Goal: Contribute content: Contribute content

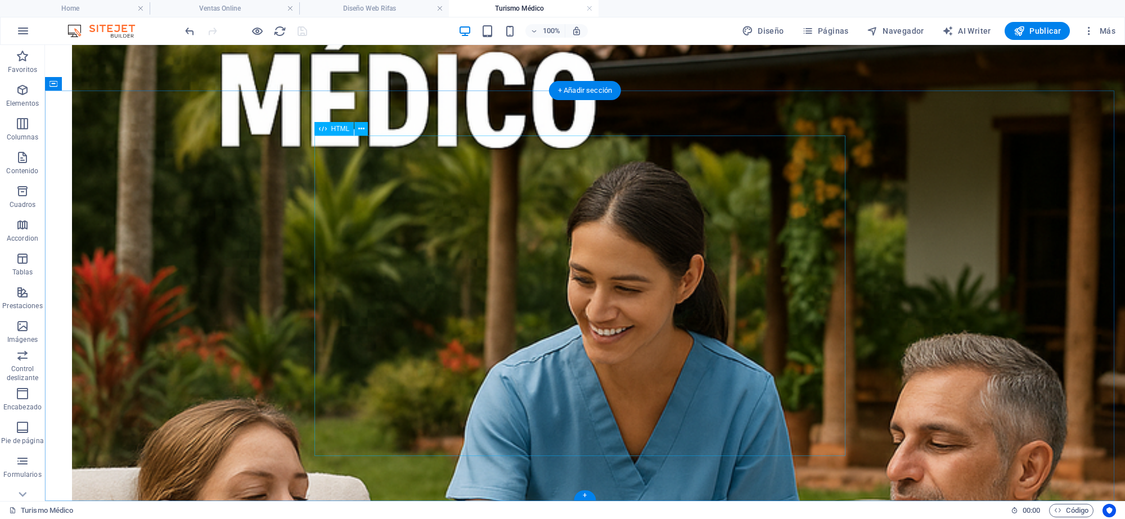
scroll to position [817, 0]
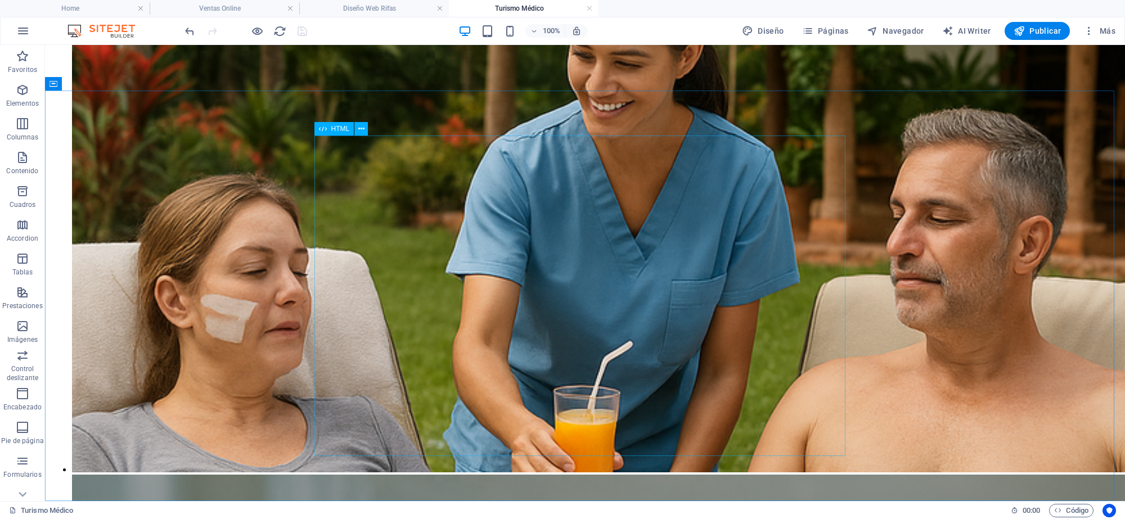
click at [337, 133] on div "HTML" at bounding box center [334, 128] width 40 height 13
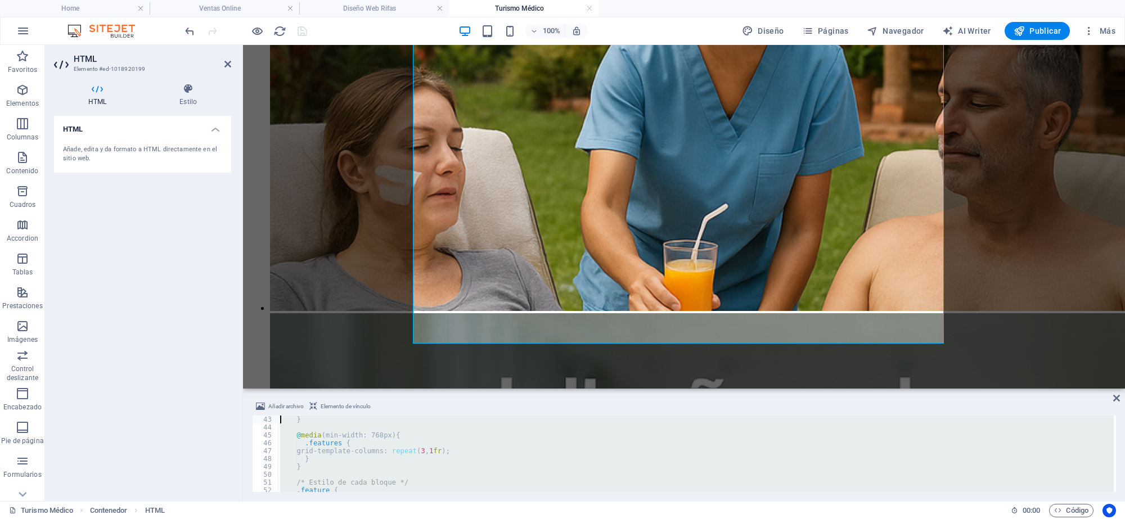
scroll to position [0, 0]
drag, startPoint x: 318, startPoint y: 481, endPoint x: 241, endPoint y: 382, distance: 125.4
click at [241, 382] on div "HTML Elemento #ed-1018920199 HTML Estilo HTML Añade, edita y da formato a HTML …" at bounding box center [585, 273] width 1080 height 456
type textarea "```html <!DOCTYPE html>"
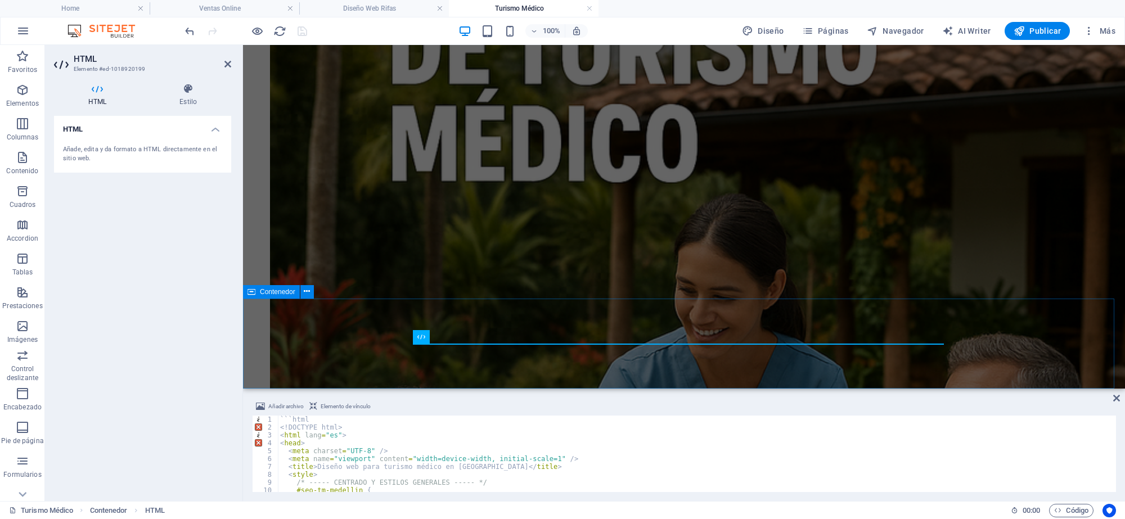
drag, startPoint x: 664, startPoint y: 335, endPoint x: 862, endPoint y: 333, distance: 198.0
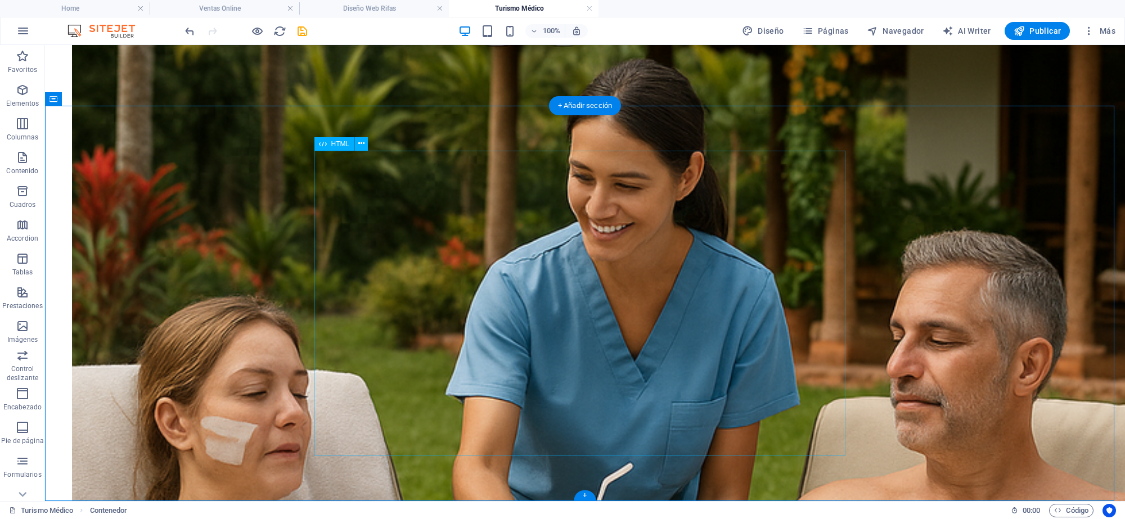
scroll to position [802, 0]
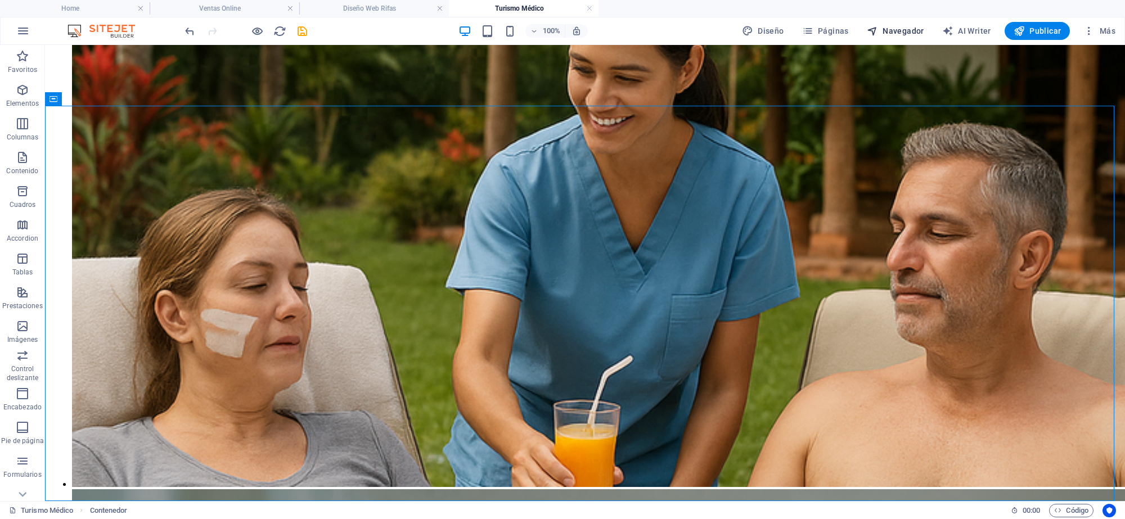
click at [908, 24] on button "Navegador" at bounding box center [895, 31] width 66 height 18
select select "16884570-es"
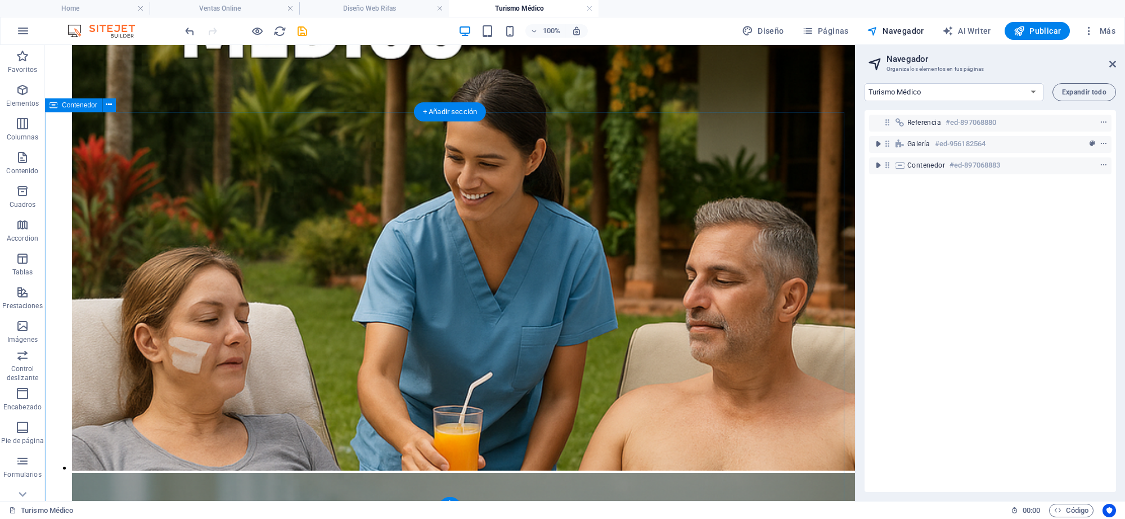
scroll to position [600, 0]
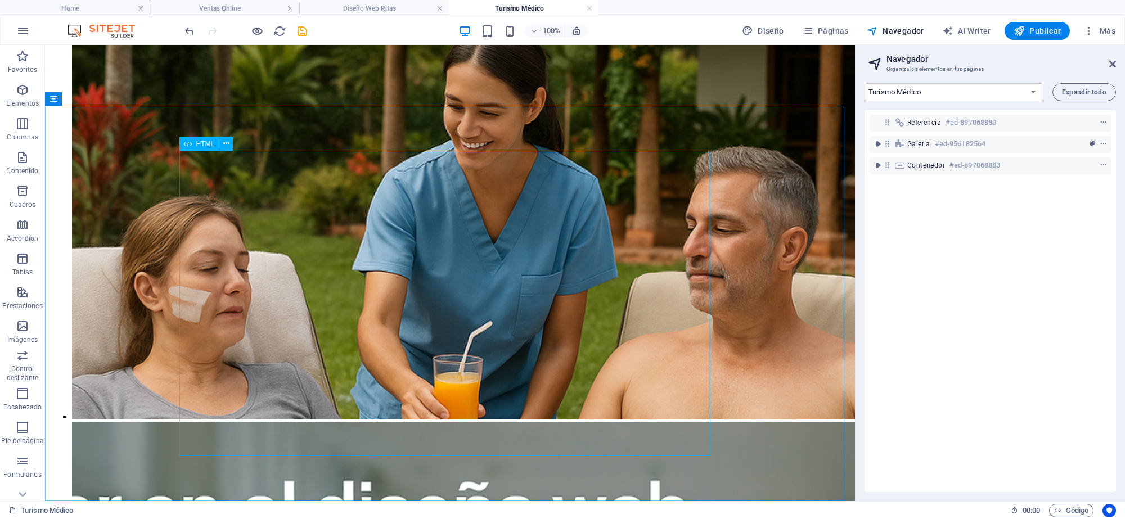
click at [206, 147] on div "HTML" at bounding box center [199, 143] width 40 height 13
click at [202, 143] on span "HTML" at bounding box center [205, 144] width 19 height 7
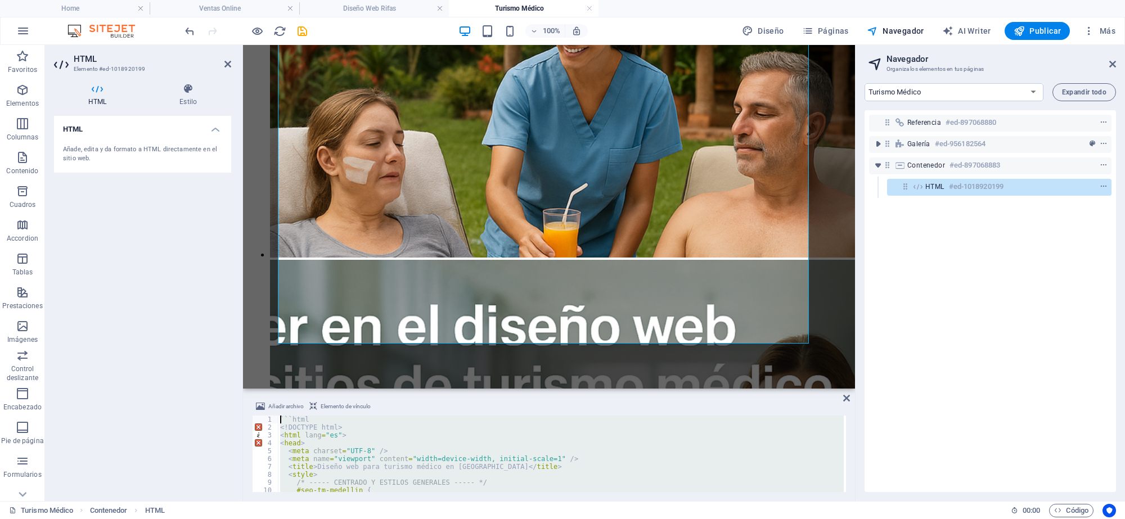
scroll to position [0, 0]
drag, startPoint x: 303, startPoint y: 481, endPoint x: 236, endPoint y: 372, distance: 127.2
click at [236, 372] on div "HTML Elemento #ed-1018920199 HTML Estilo HTML Añade, edita y da formato a HTML …" at bounding box center [450, 273] width 810 height 456
type textarea "```html <!DOCTYPE html>"
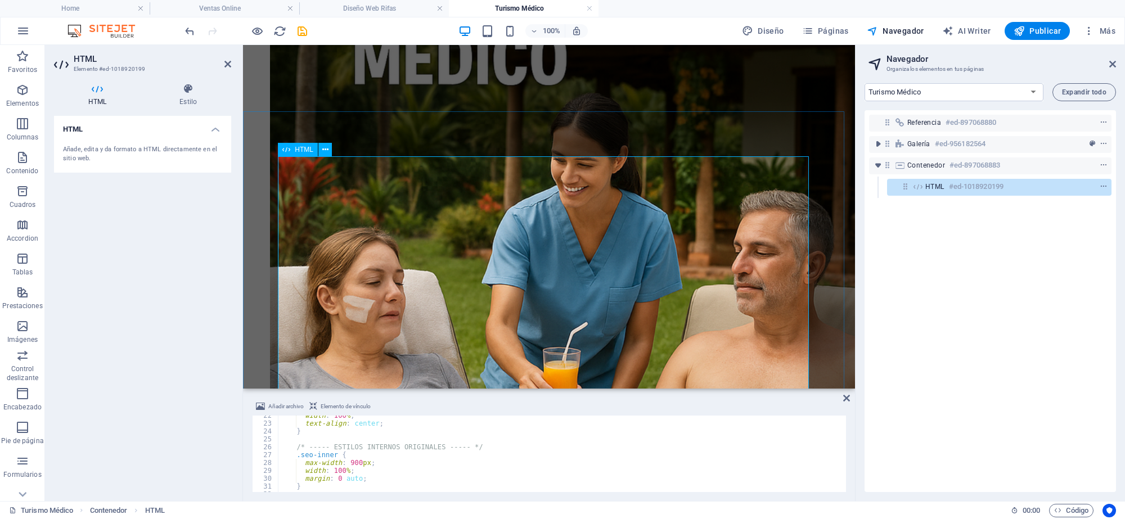
scroll to position [364, 0]
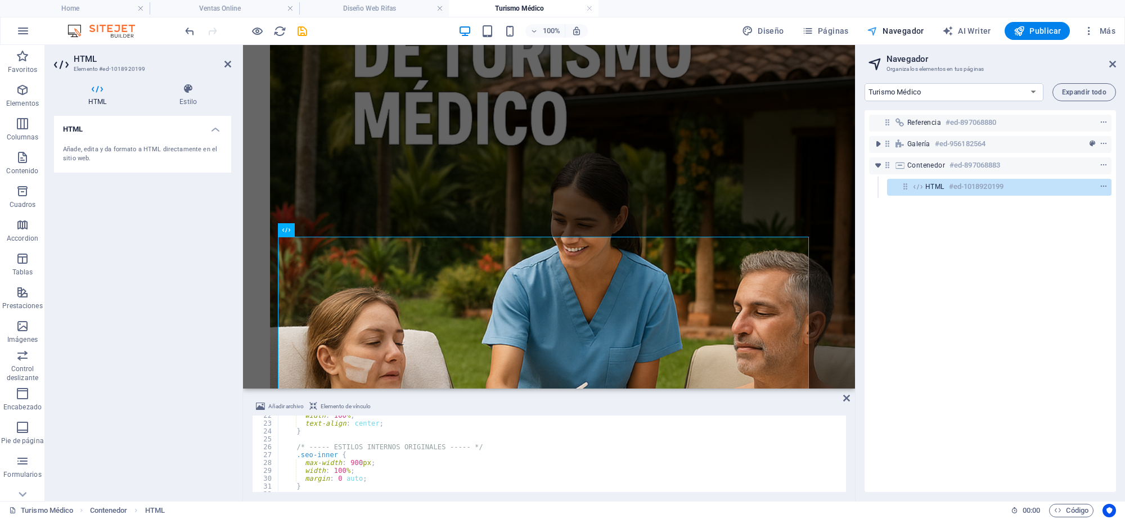
click at [903, 31] on span "Navegador" at bounding box center [895, 30] width 57 height 11
drag, startPoint x: 907, startPoint y: 29, endPoint x: 898, endPoint y: 33, distance: 10.3
click at [907, 29] on span "Navegador" at bounding box center [895, 30] width 57 height 11
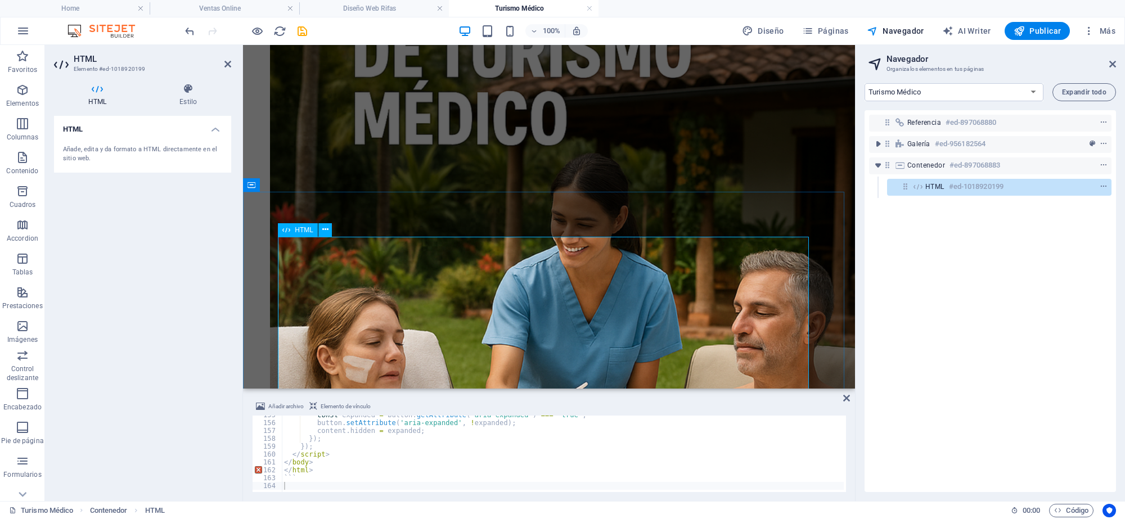
click at [296, 228] on span "HTML" at bounding box center [304, 230] width 19 height 7
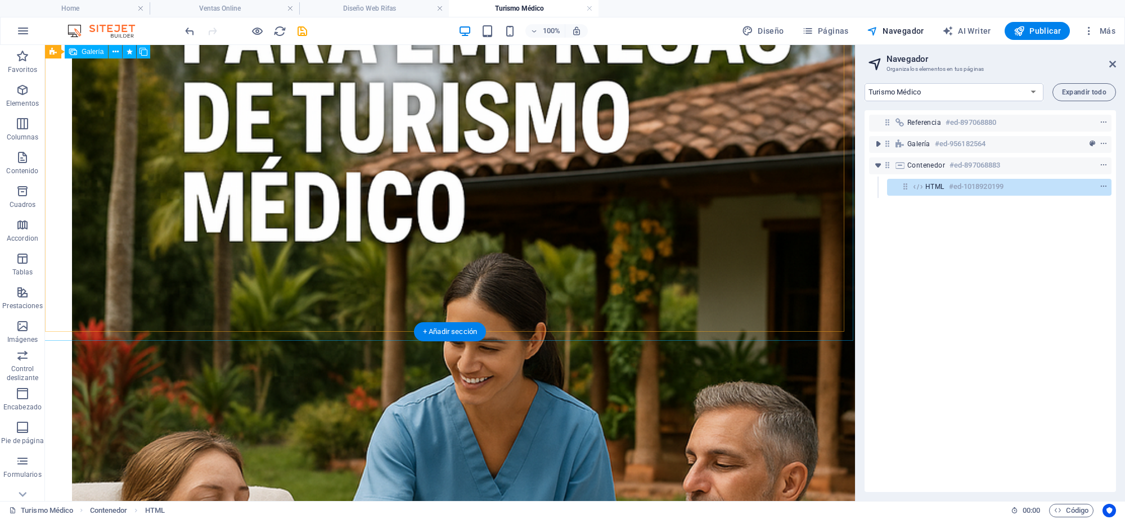
scroll to position [373, 0]
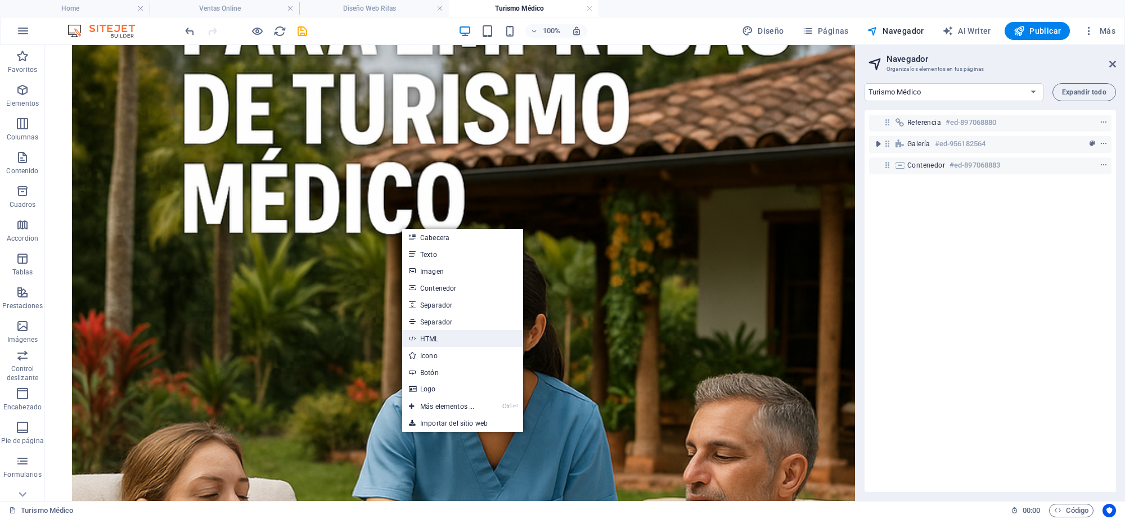
click at [434, 339] on link "HTML" at bounding box center [462, 338] width 121 height 17
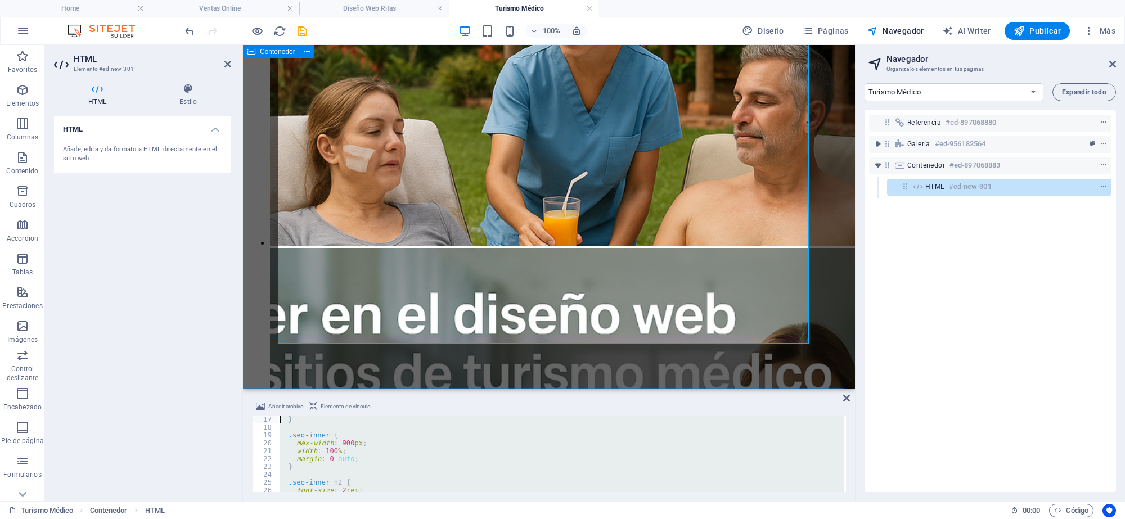
scroll to position [0, 0]
drag, startPoint x: 551, startPoint y: 524, endPoint x: 269, endPoint y: 370, distance: 321.4
type textarea "```html <style>"
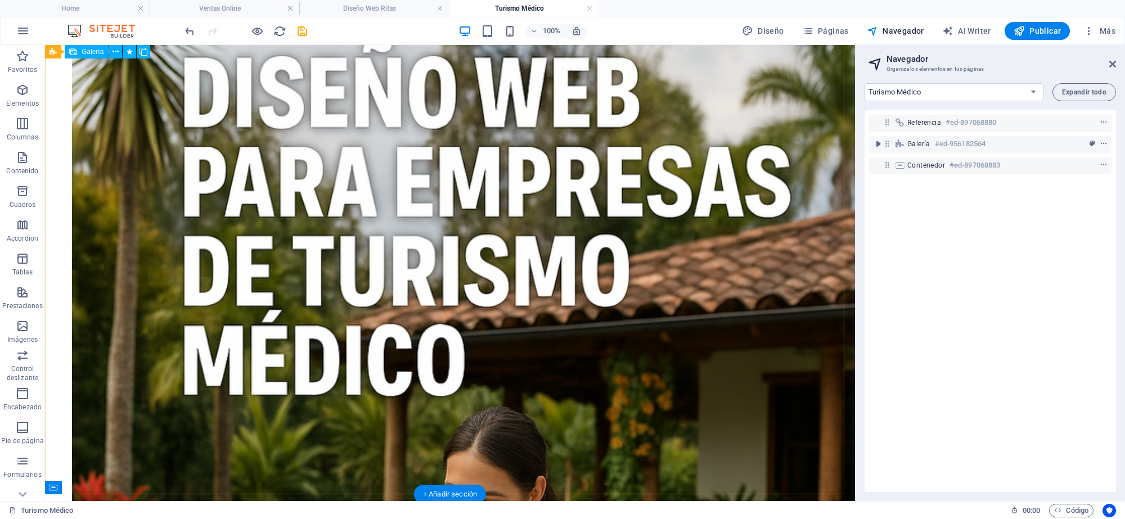
scroll to position [373, 0]
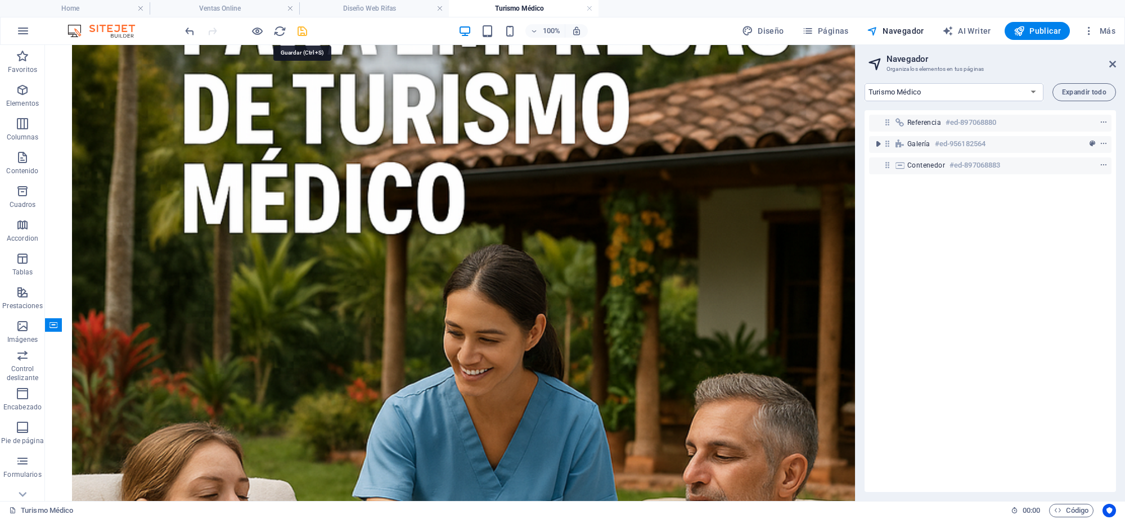
click at [301, 30] on icon "save" at bounding box center [302, 31] width 13 height 13
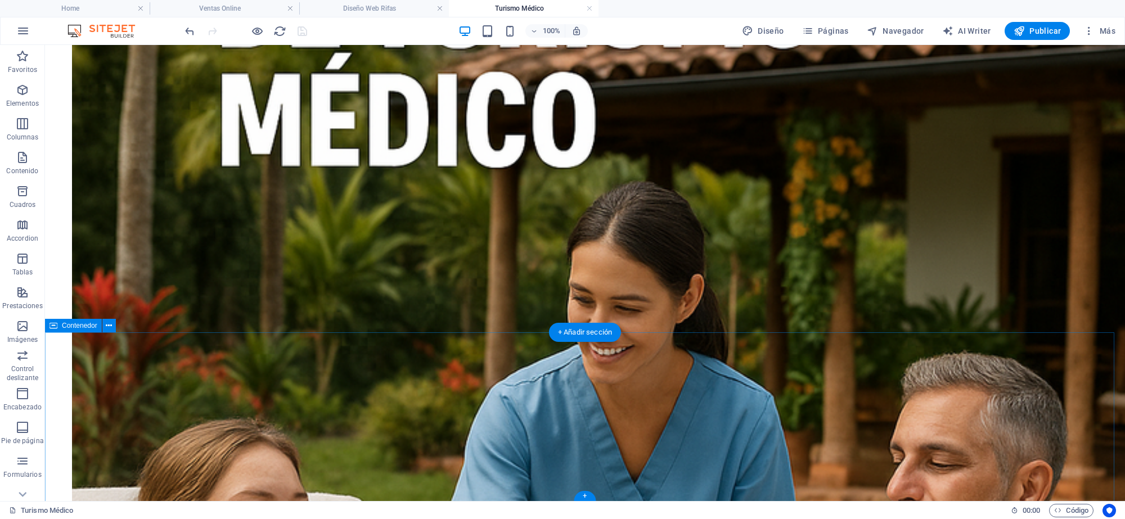
scroll to position [575, 0]
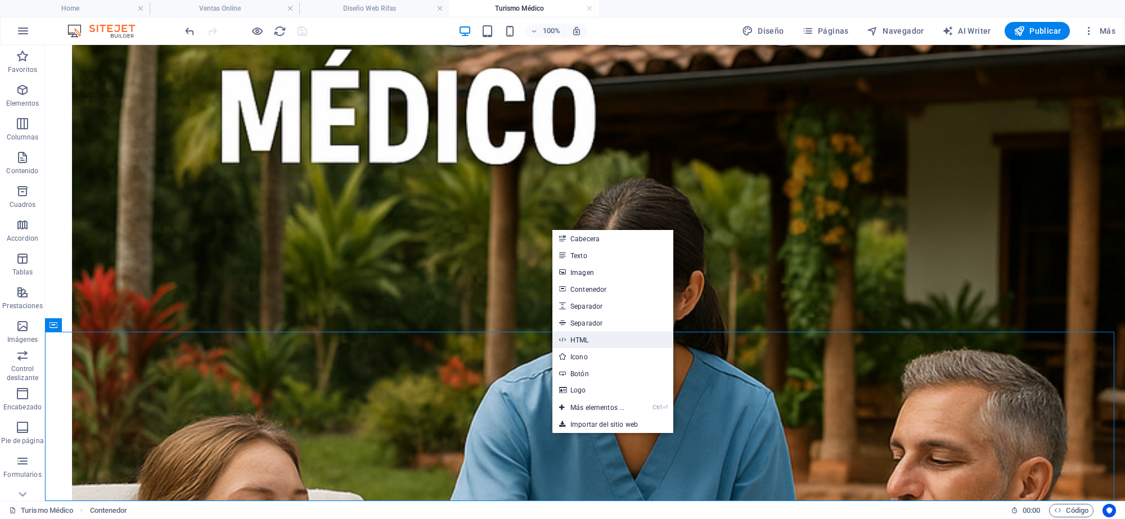
click at [584, 344] on link "HTML" at bounding box center [612, 339] width 121 height 17
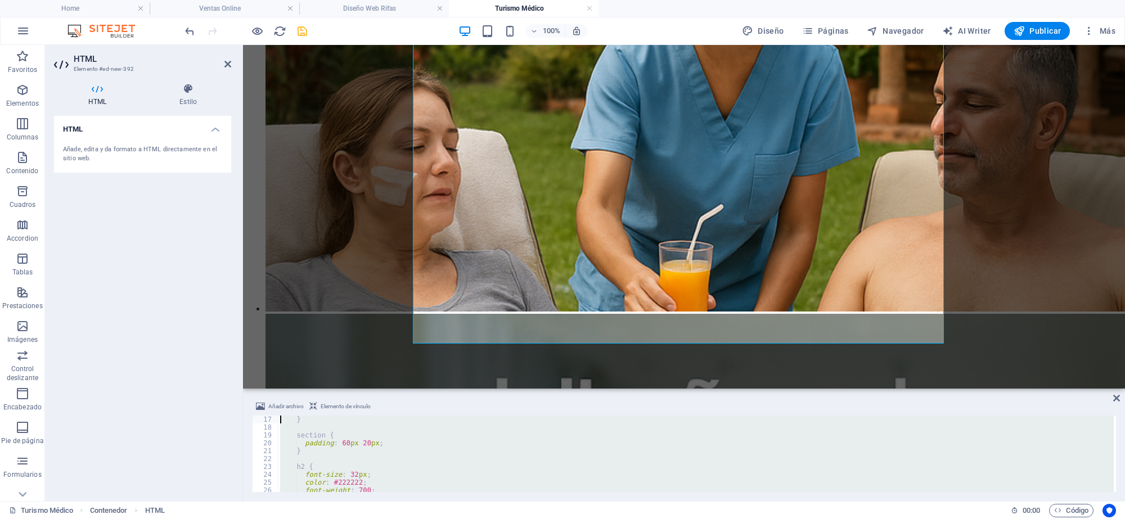
scroll to position [0, 0]
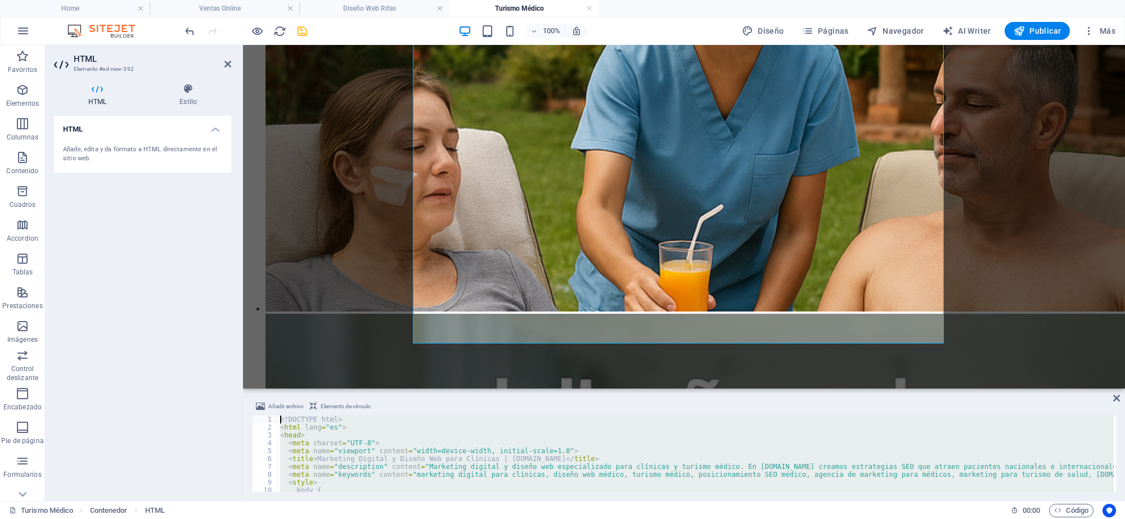
drag, startPoint x: 333, startPoint y: 486, endPoint x: 267, endPoint y: 395, distance: 112.4
click at [267, 395] on div "Añadir archivo Elemento de vínculo 1 2 3 4 5 6 7 8 9 10 11 <! DOCTYPE html > < …" at bounding box center [684, 446] width 882 height 110
type textarea "<!DOCTYPE html> <html lang="es">"
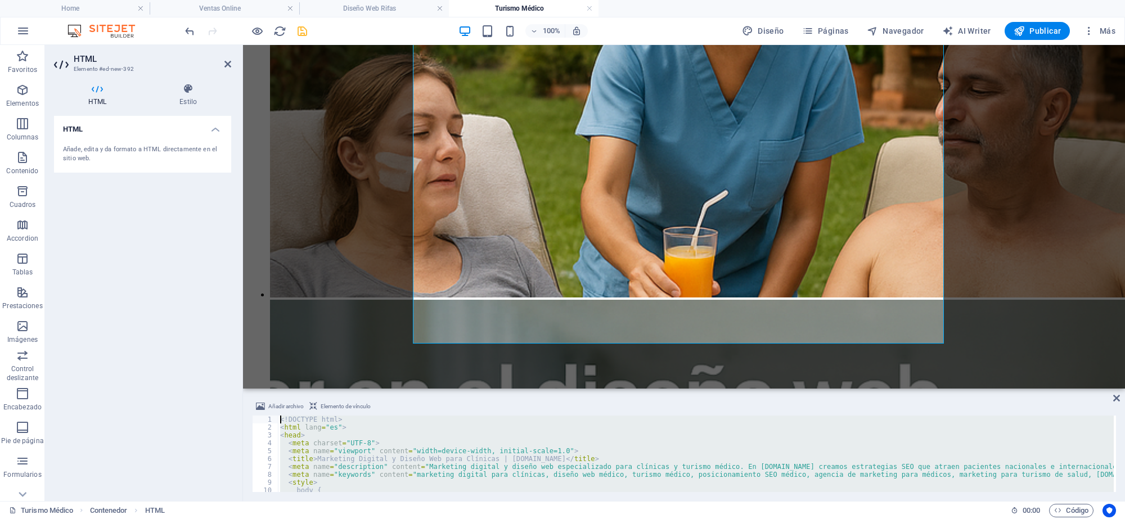
scroll to position [460, 0]
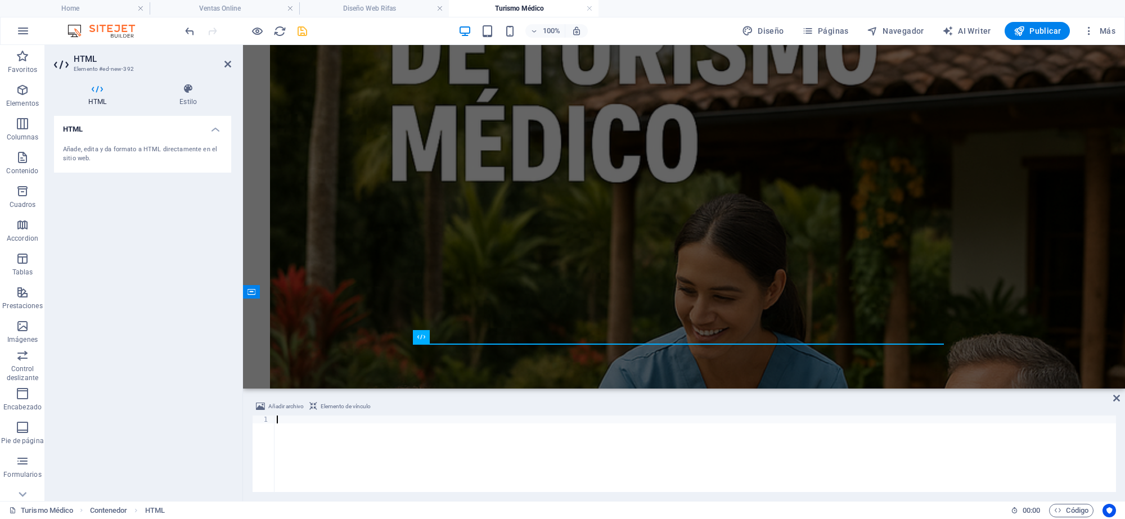
click at [285, 419] on div at bounding box center [694, 462] width 841 height 92
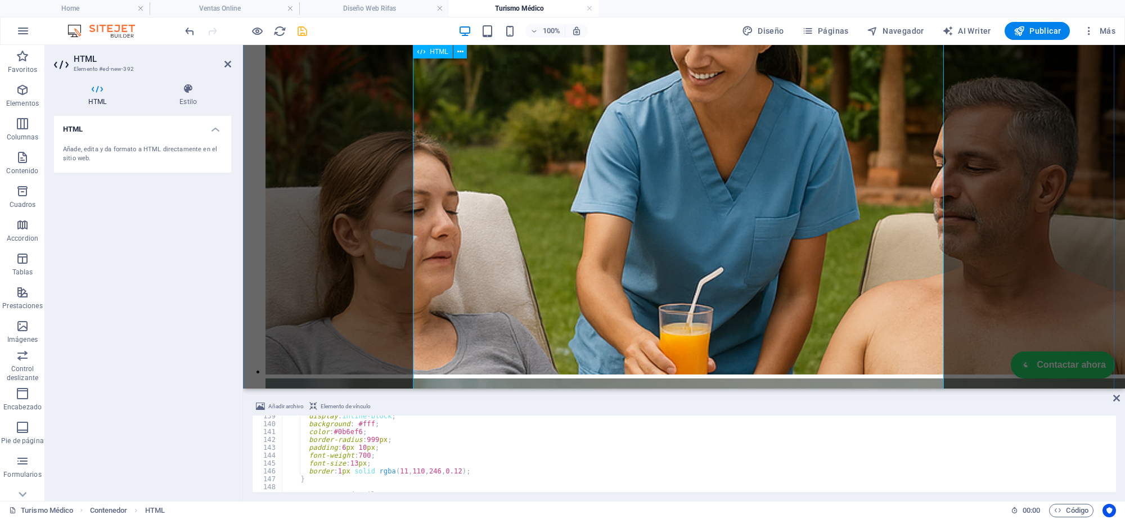
scroll to position [717, 0]
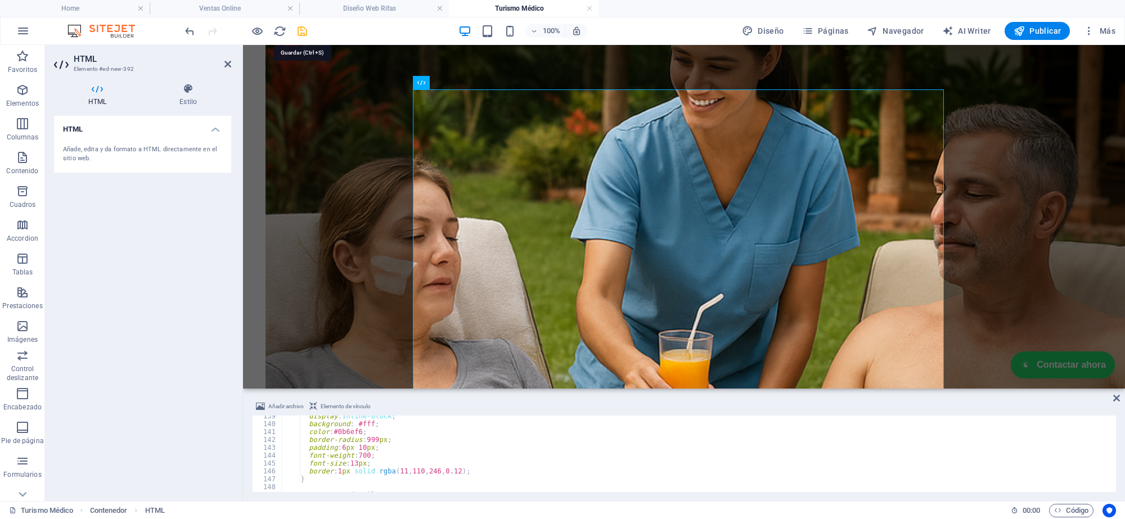
drag, startPoint x: 304, startPoint y: 32, endPoint x: 597, endPoint y: 3, distance: 294.5
click at [304, 32] on icon "save" at bounding box center [302, 31] width 13 height 13
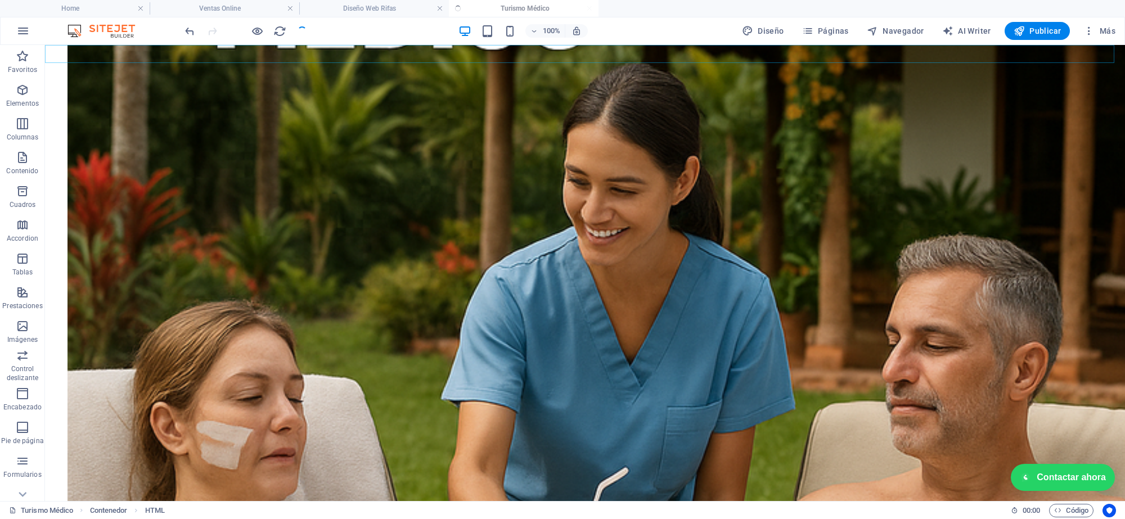
scroll to position [865, 0]
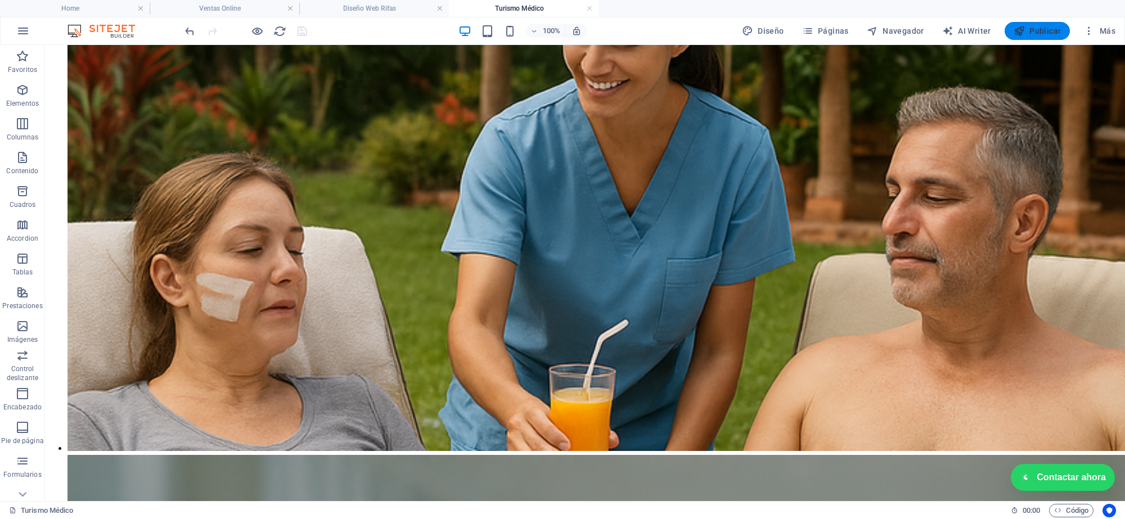
click at [1056, 26] on span "Publicar" at bounding box center [1037, 30] width 48 height 11
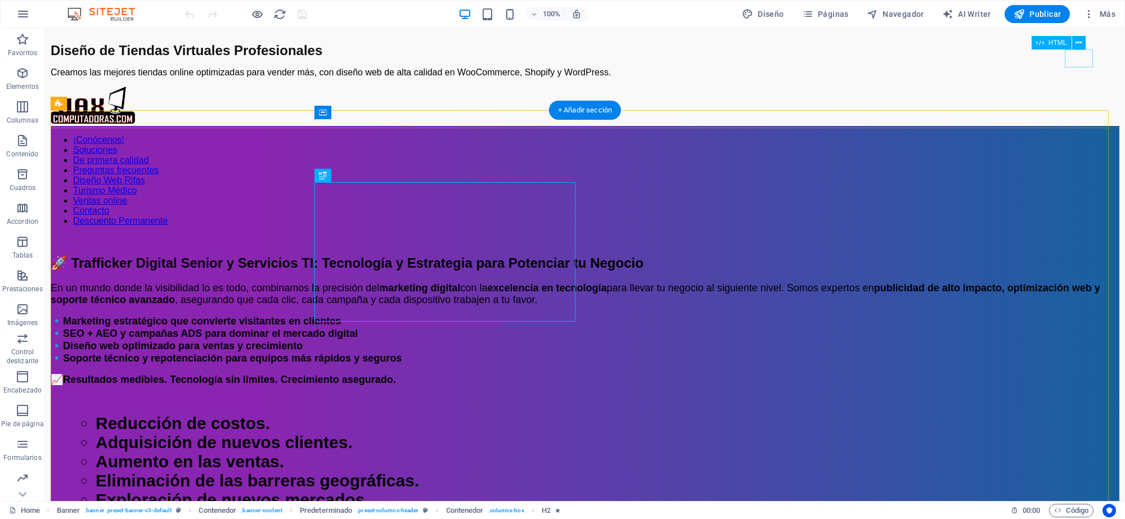
click at [1075, 235] on div at bounding box center [585, 235] width 1069 height 0
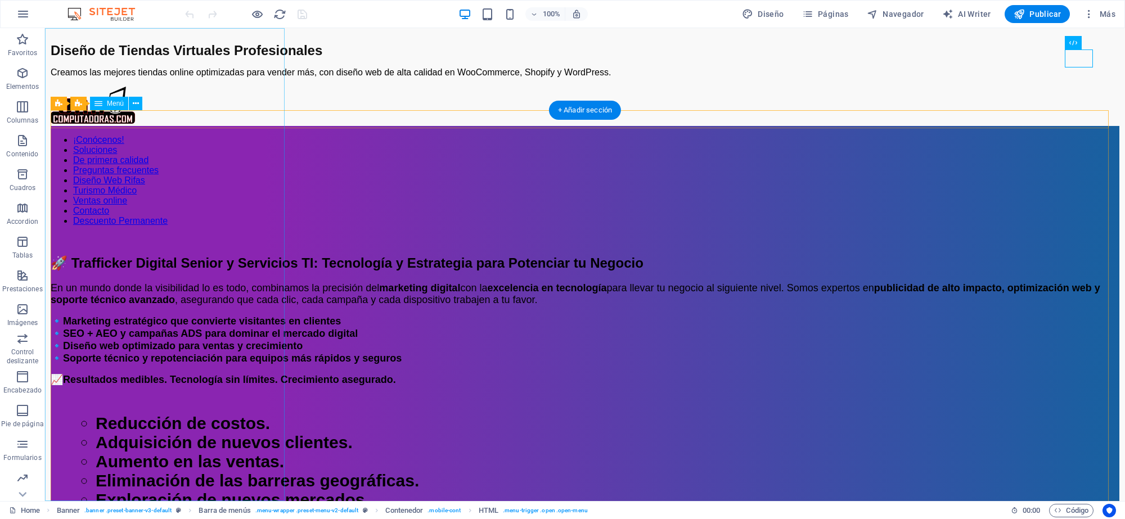
scroll to position [7, 0]
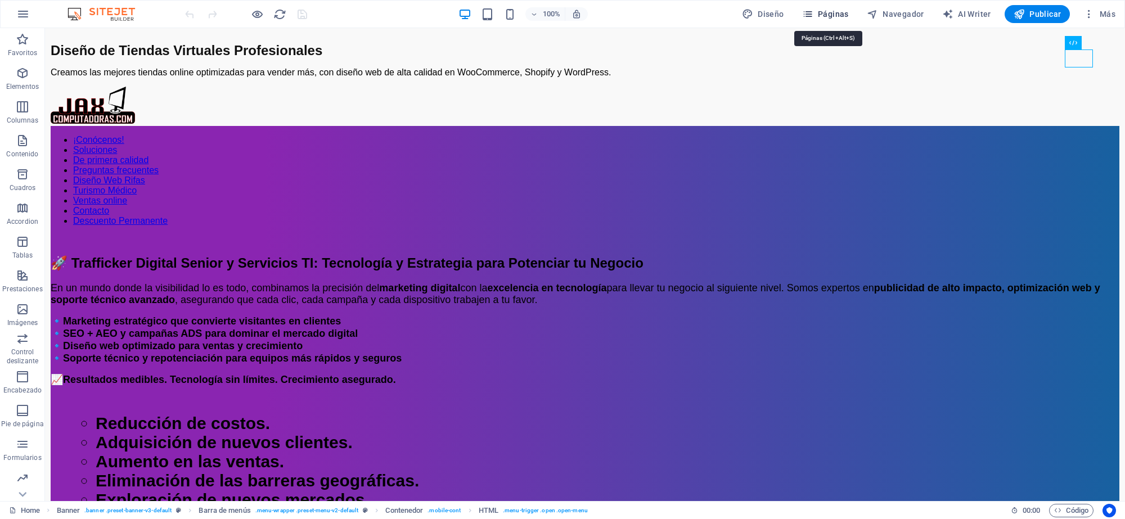
click at [832, 11] on span "Páginas" at bounding box center [825, 13] width 47 height 11
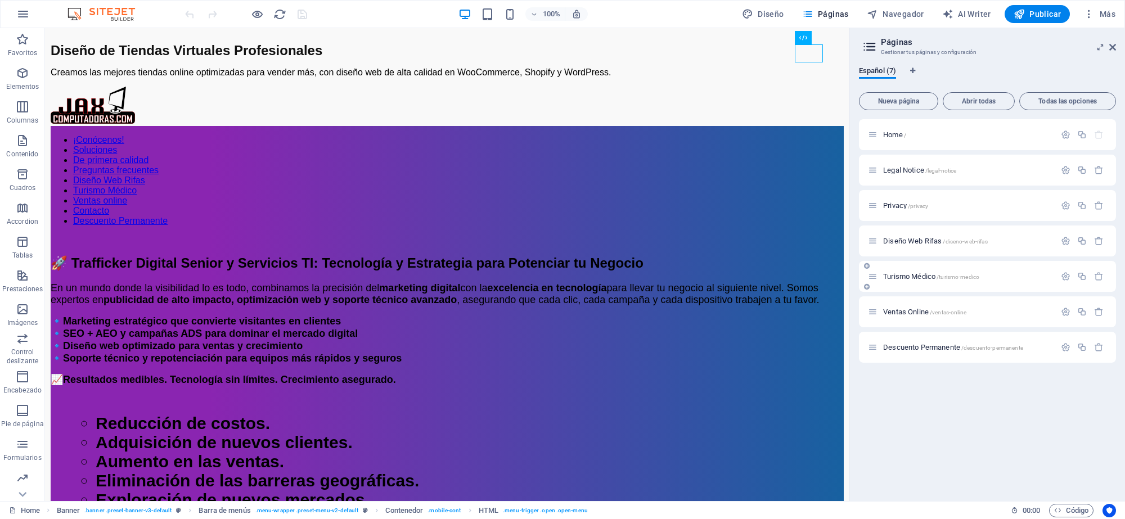
drag, startPoint x: 918, startPoint y: 277, endPoint x: 862, endPoint y: 301, distance: 61.2
click at [917, 277] on span "Turismo Médico /turismo-medico" at bounding box center [931, 276] width 96 height 8
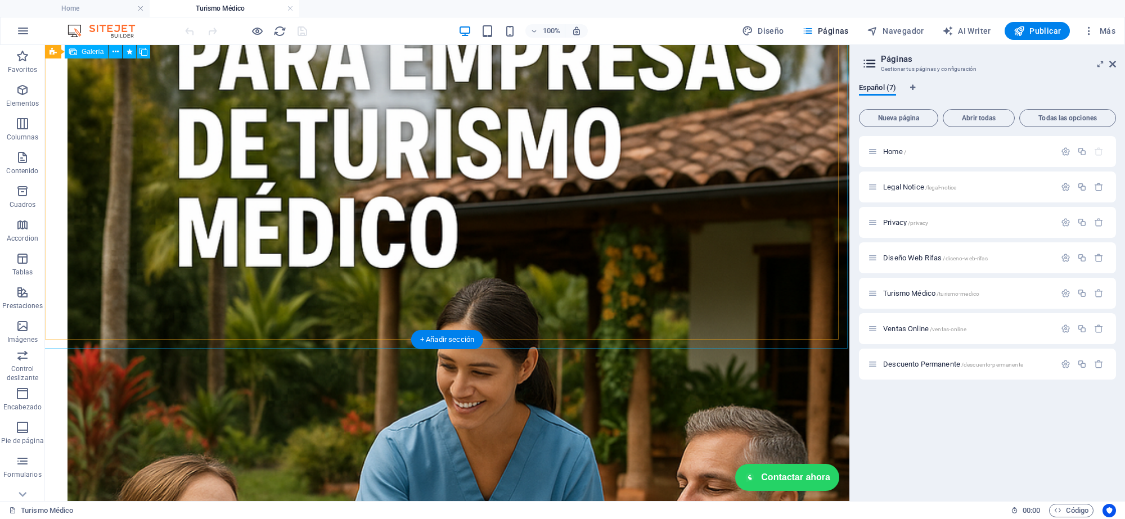
scroll to position [406, 0]
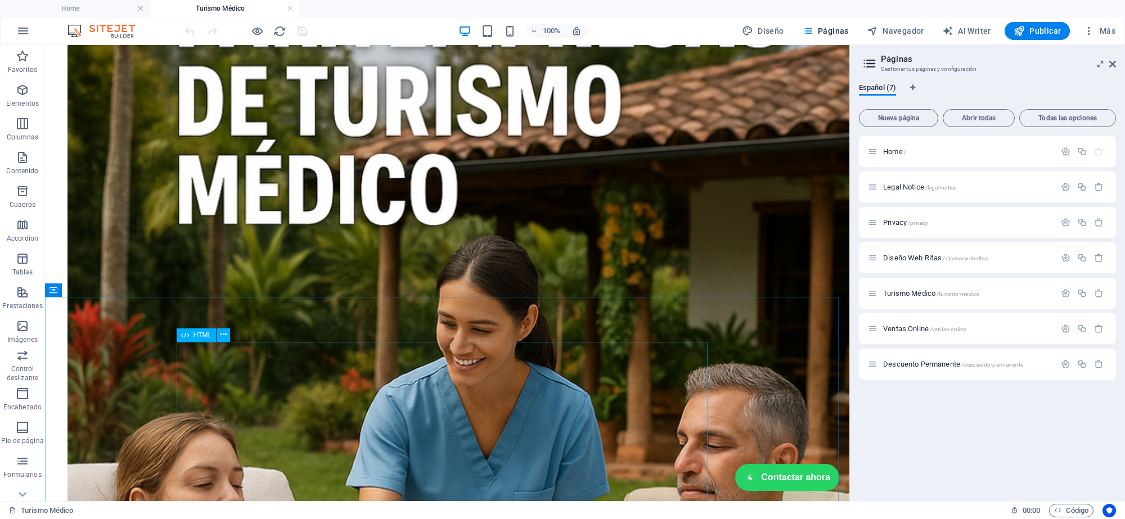
click at [197, 333] on span "HTML" at bounding box center [202, 335] width 19 height 7
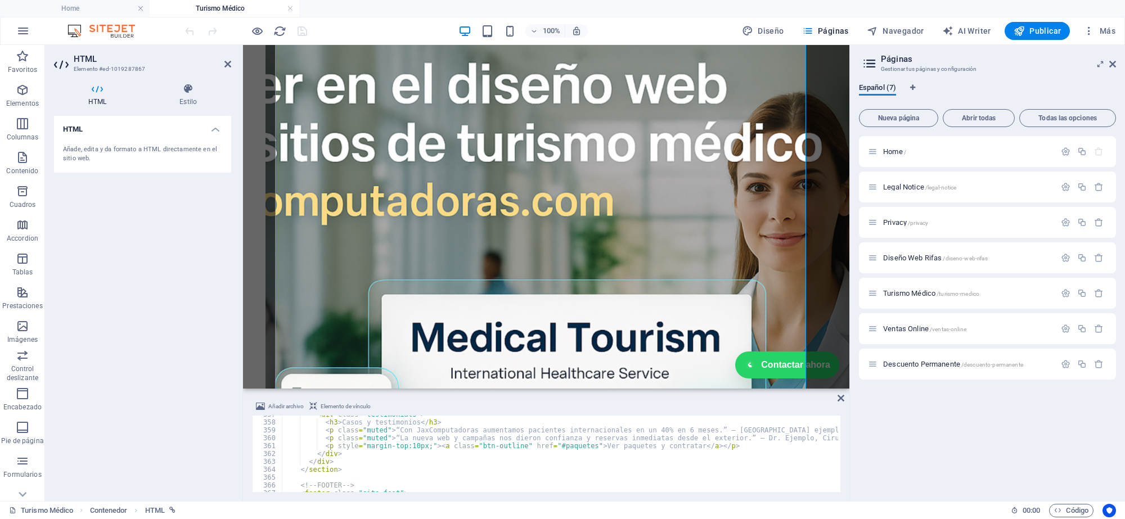
scroll to position [2807, 0]
click at [696, 429] on div "< div class = "testimonials" > < h3 > Casos y testimonios </ h3 > < p class = "…" at bounding box center [1012, 456] width 1460 height 90
click at [740, 444] on div "< div class = "testimonials" > < h3 > Casos y testimonios </ h3 > < p class = "…" at bounding box center [1012, 456] width 1460 height 90
click at [741, 433] on div "< div class = "testimonials" > < h3 > Casos y testimonios </ h3 > < p class = "…" at bounding box center [1012, 456] width 1460 height 90
click at [741, 439] on div "< div class = "testimonials" > < h3 > Casos y testimonios </ h3 > < p class = "…" at bounding box center [1012, 456] width 1460 height 90
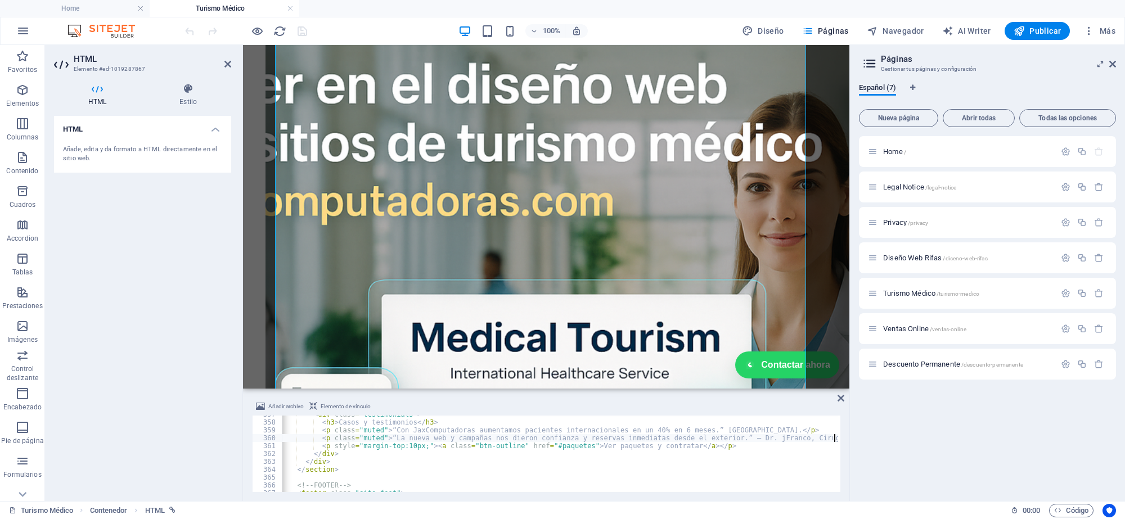
scroll to position [0, 0]
type textarea "<p style="margin-top:10px;"><a class="btn-outline" href="#paquetes">Ver paquete…"
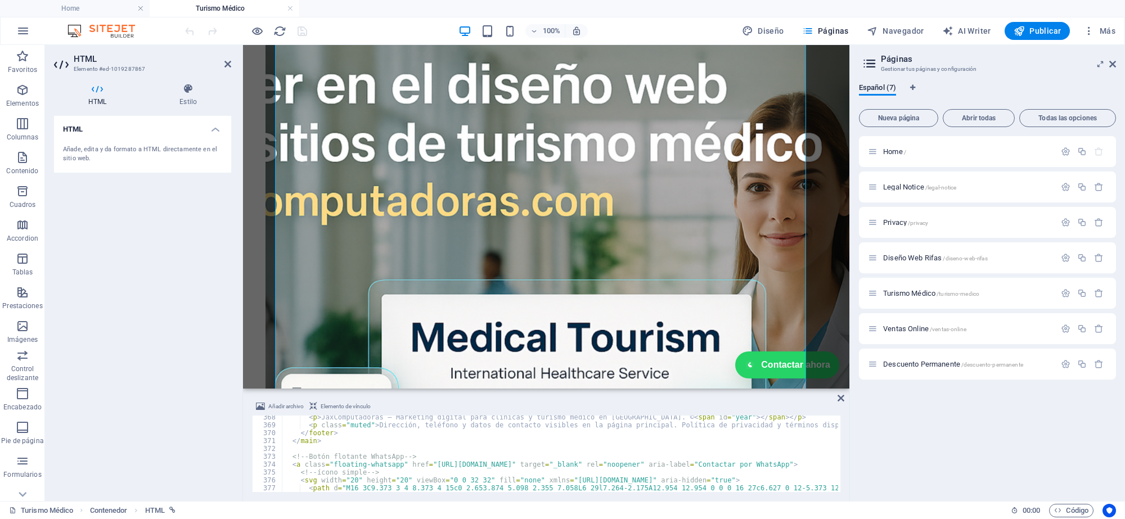
scroll to position [2892, 0]
click at [1038, 38] on button "Publicar" at bounding box center [1037, 31] width 66 height 18
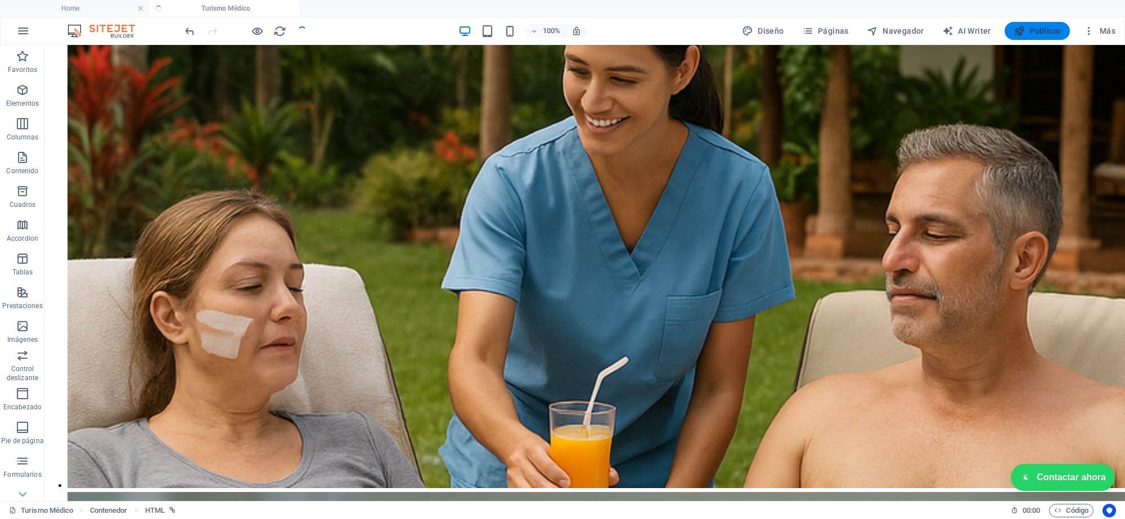
scroll to position [1183, 0]
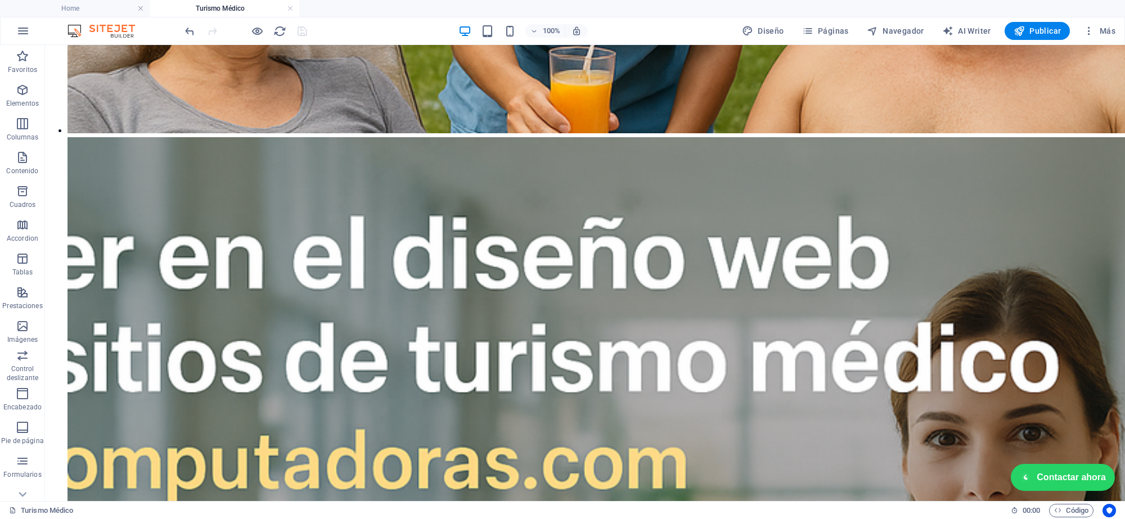
drag, startPoint x: 1047, startPoint y: 30, endPoint x: 1045, endPoint y: 40, distance: 10.3
click at [1045, 40] on div "100% Diseño Páginas Navegador AI Writer Publicar Más" at bounding box center [563, 30] width 1124 height 27
